Goal: Task Accomplishment & Management: Use online tool/utility

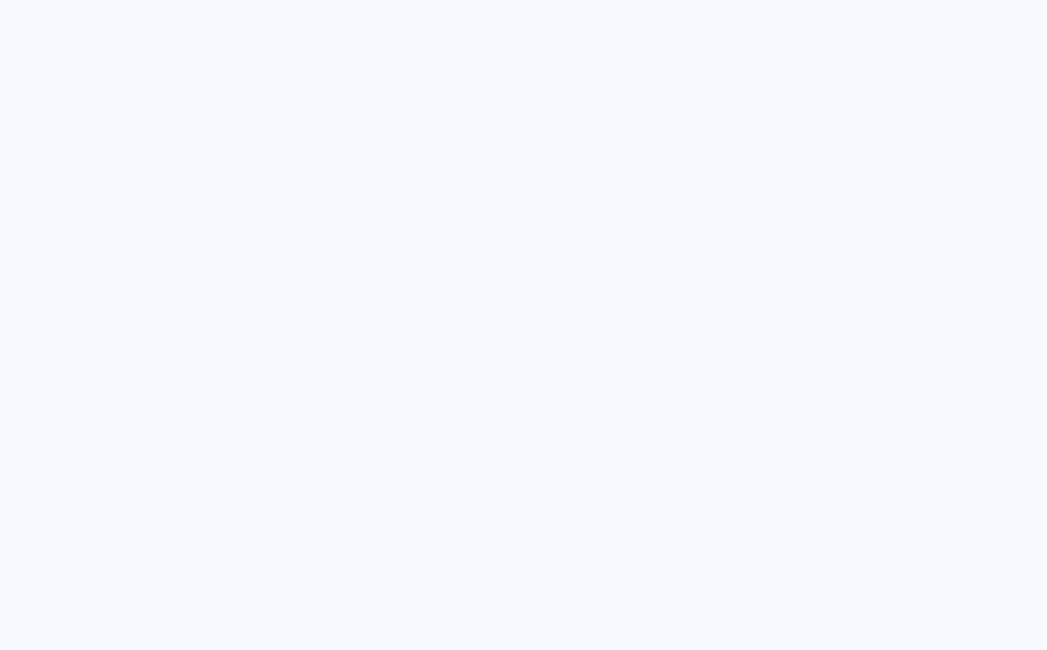
click at [695, 82] on neon-animated-pages "Prosite Website + Landing pages Proof Sistema de seleção e venda de fotos Desig…" at bounding box center [523, 325] width 1047 height 650
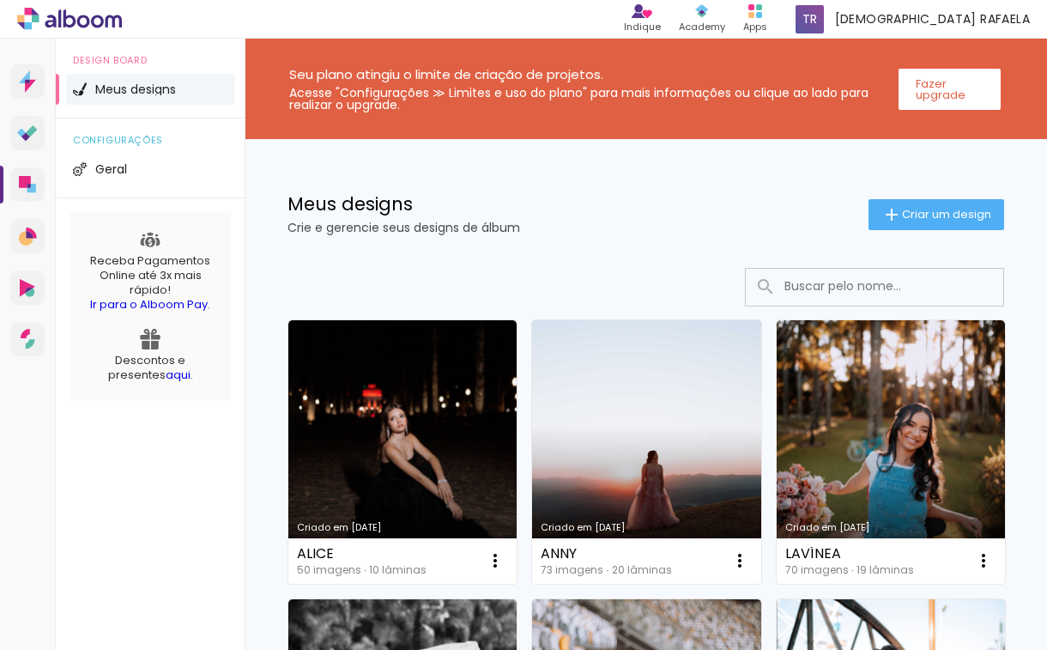
scroll to position [10, 0]
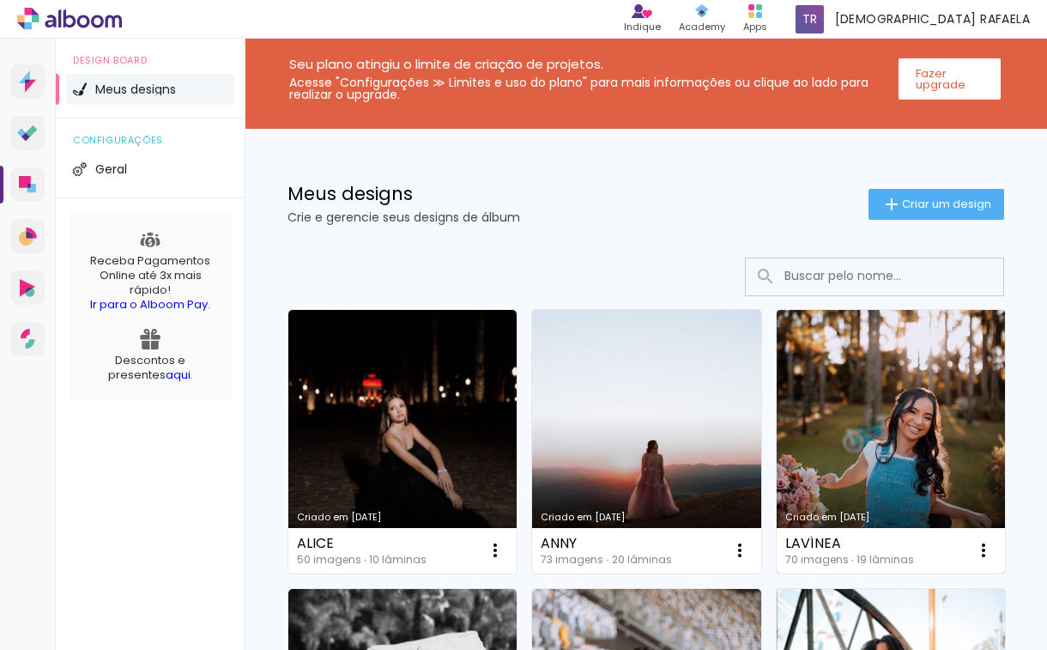
click at [840, 351] on link "Criado em [DATE]" at bounding box center [891, 441] width 228 height 263
